Goal: Task Accomplishment & Management: Manage account settings

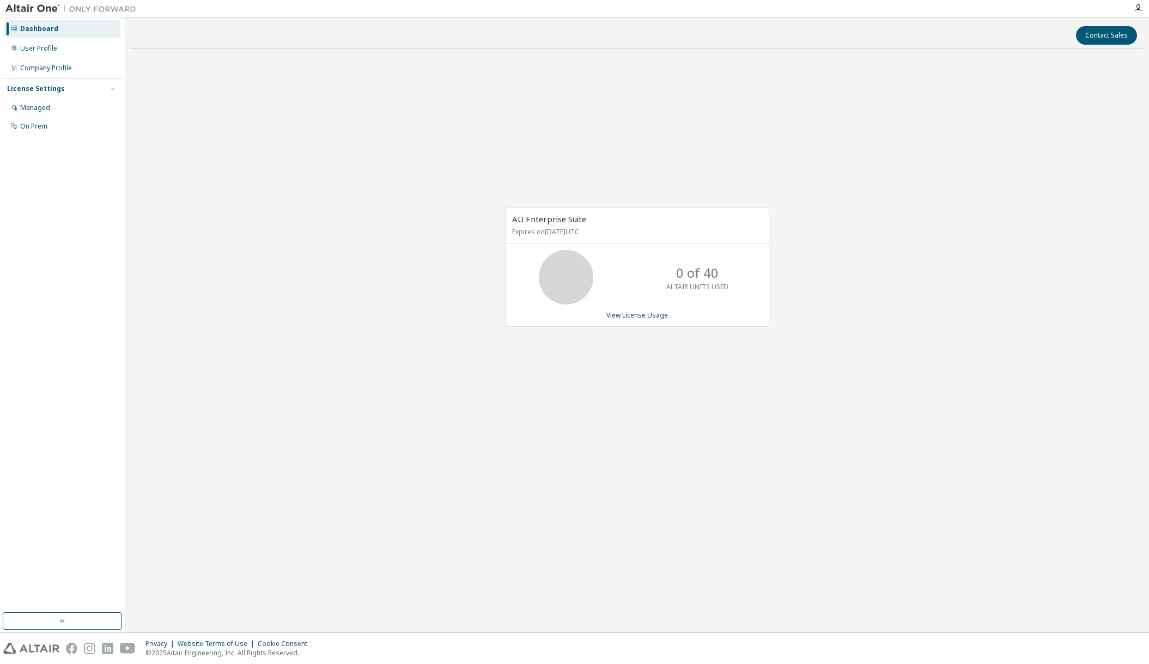
click at [781, 124] on div "AU Enterprise Suite Expires on [DATE] UTC 0 of 40 ALTAIR UNITS USED View Licens…" at bounding box center [637, 273] width 1013 height 432
click at [35, 107] on div "Managed" at bounding box center [35, 108] width 30 height 9
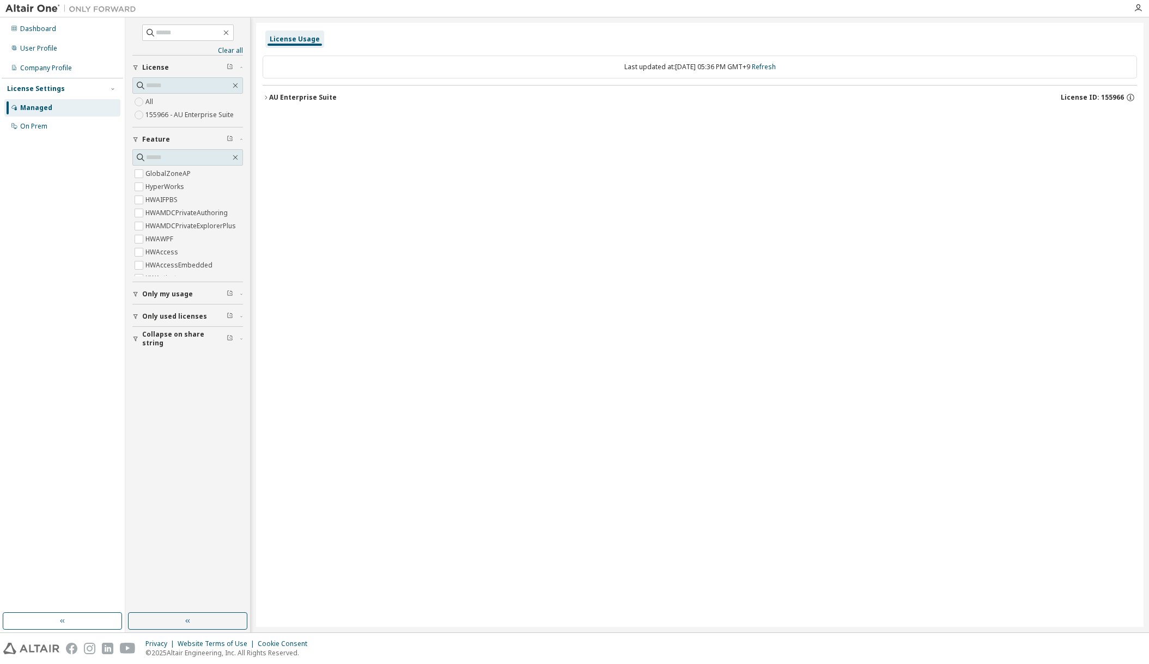
click at [48, 92] on div "License Settings" at bounding box center [36, 88] width 58 height 9
click at [37, 81] on div "License Settings Managed On Prem" at bounding box center [63, 88] width 122 height 21
click at [36, 85] on div "License Settings" at bounding box center [36, 88] width 58 height 9
click at [28, 28] on div "Dashboard" at bounding box center [38, 29] width 36 height 9
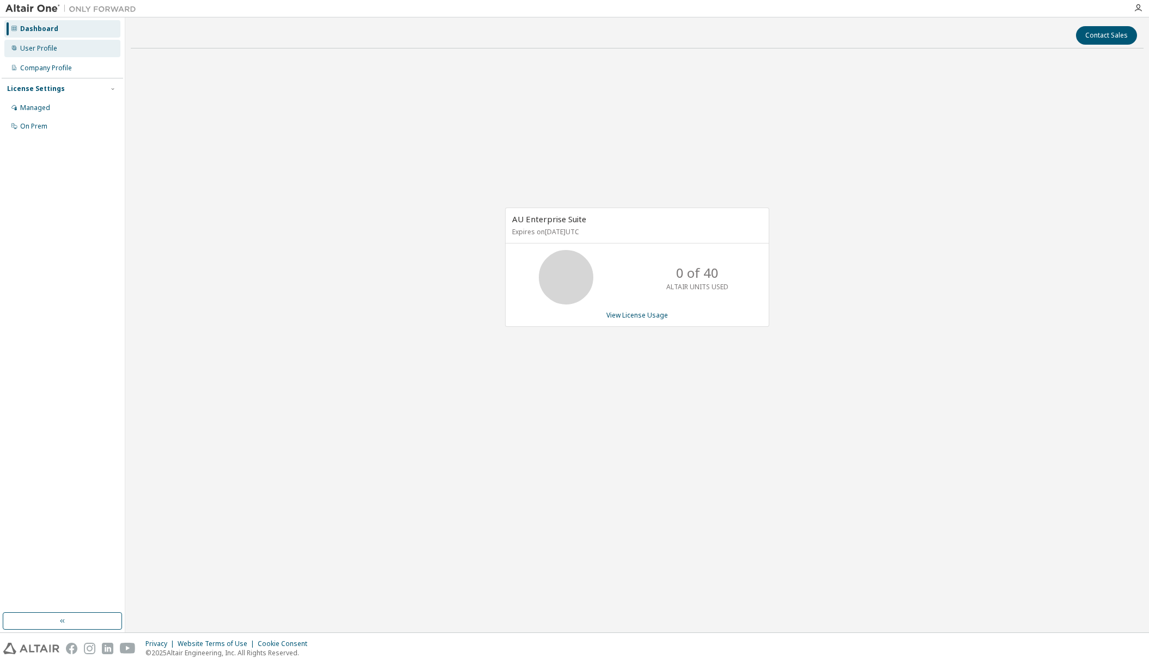
click at [43, 54] on div "User Profile" at bounding box center [62, 48] width 116 height 17
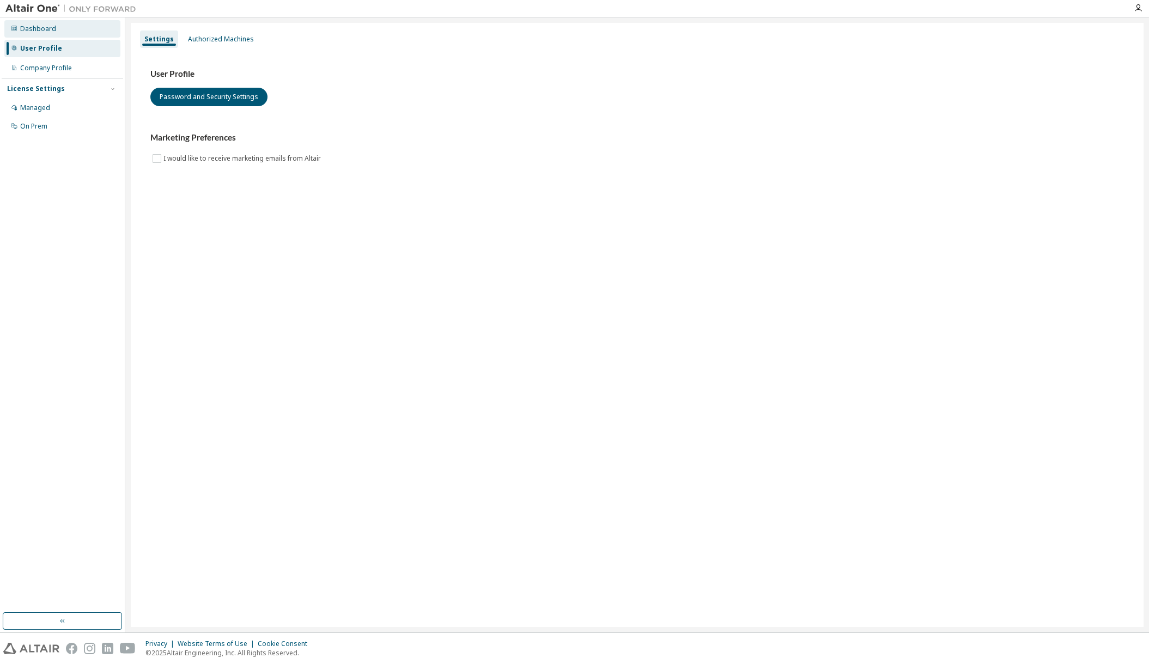
click at [32, 28] on div "Dashboard" at bounding box center [38, 29] width 36 height 9
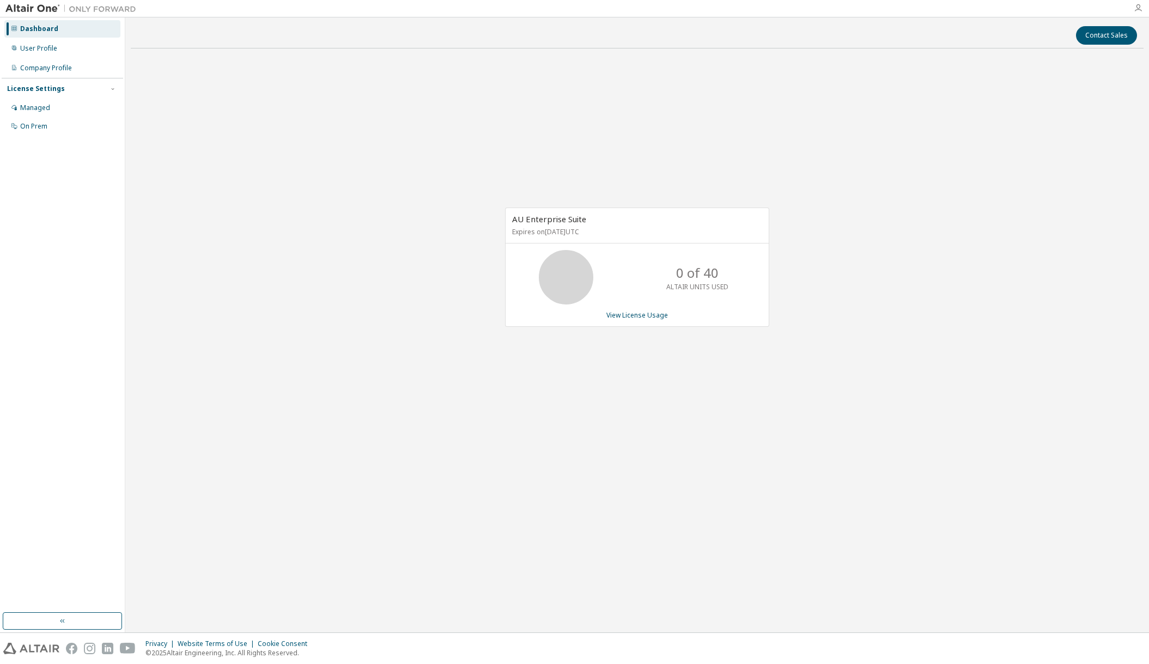
click at [1137, 7] on icon "button" at bounding box center [1138, 8] width 9 height 9
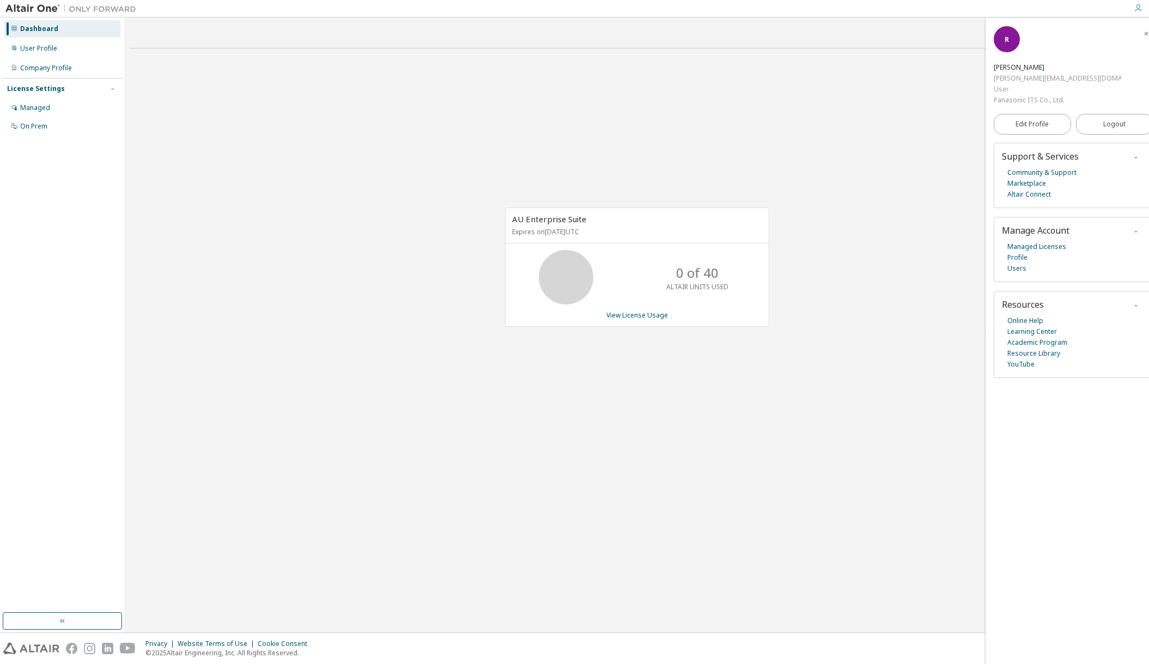
click at [897, 116] on div "AU Enterprise Suite Expires on [DATE] UTC 0 of 40 ALTAIR UNITS USED View Licens…" at bounding box center [637, 273] width 1013 height 432
click at [875, 157] on div "AU Enterprise Suite Expires on [DATE] UTC 0 of 40 ALTAIR UNITS USED View Licens…" at bounding box center [637, 273] width 1013 height 432
click at [1143, 32] on icon "button" at bounding box center [1146, 34] width 7 height 7
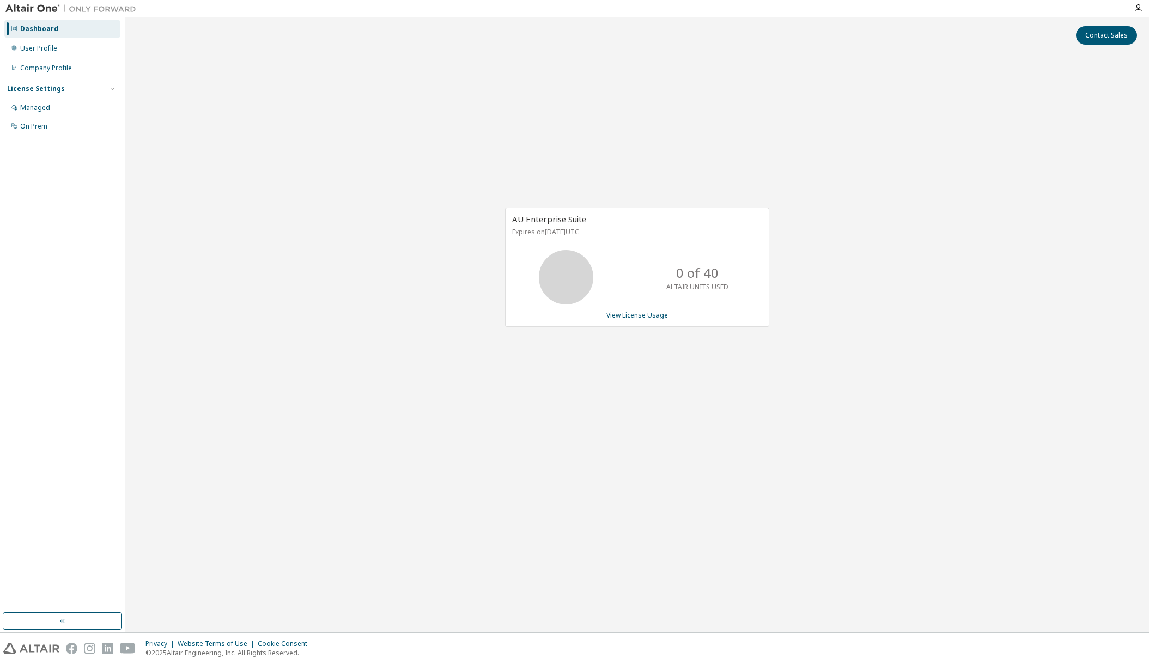
click at [1081, 105] on div "AU Enterprise Suite Expires on [DATE] UTC 0 of 40 ALTAIR UNITS USED View Licens…" at bounding box center [637, 273] width 1013 height 432
click at [1113, 222] on div "AU Enterprise Suite Expires on [DATE] UTC 0 of 40 ALTAIR UNITS USED View Licens…" at bounding box center [637, 273] width 1013 height 432
click at [648, 317] on link "View License Usage" at bounding box center [638, 315] width 62 height 9
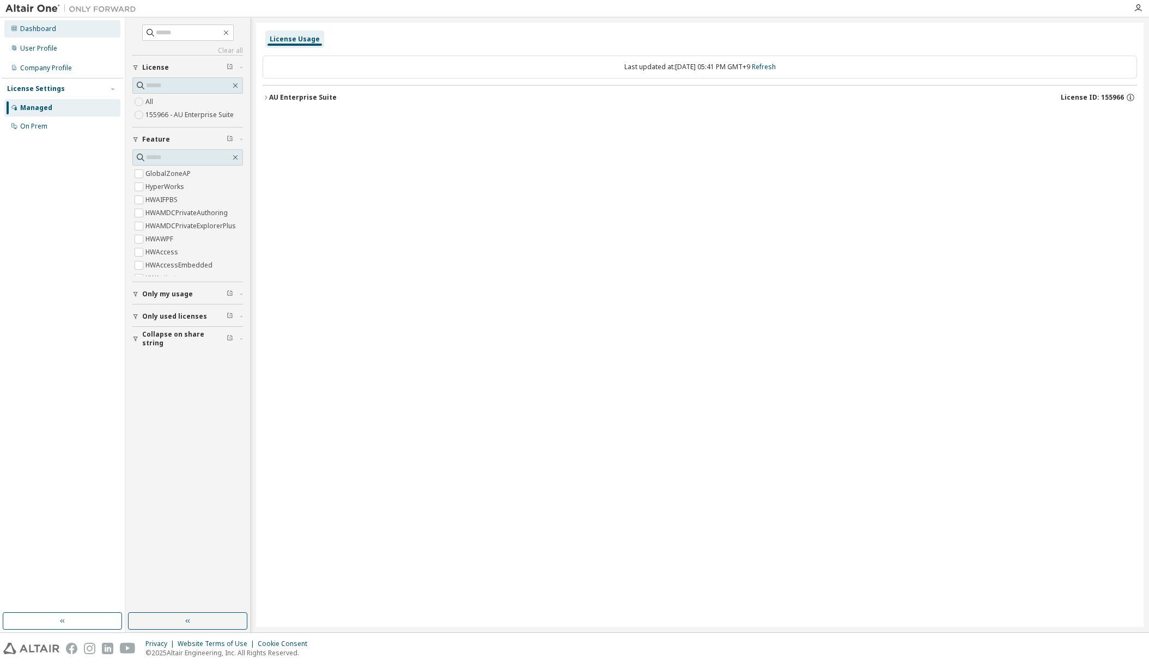
click at [49, 28] on div "Dashboard" at bounding box center [38, 29] width 36 height 9
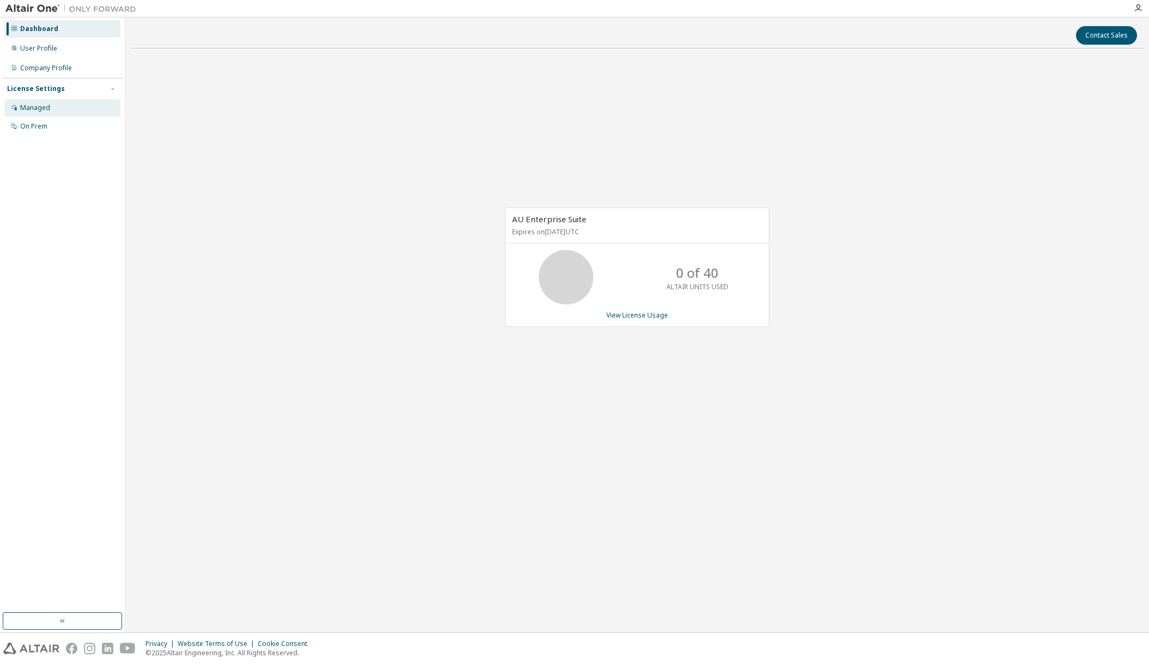
click at [43, 106] on div "Managed" at bounding box center [35, 108] width 30 height 9
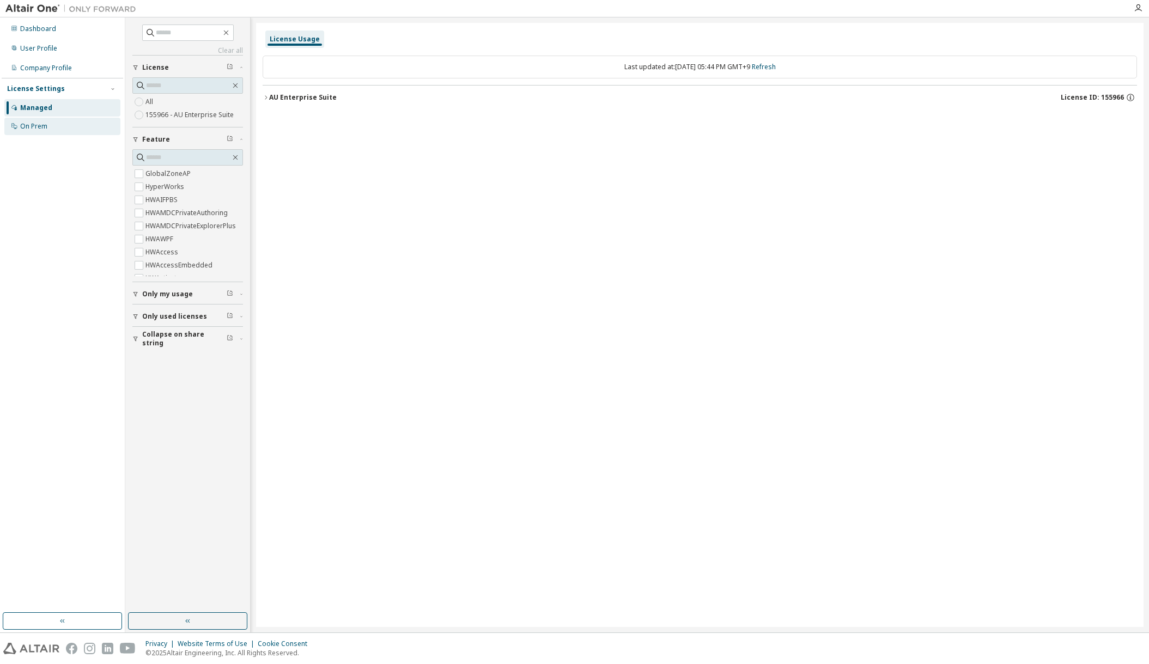
click at [40, 126] on div "On Prem" at bounding box center [33, 126] width 27 height 9
